Goal: Information Seeking & Learning: Learn about a topic

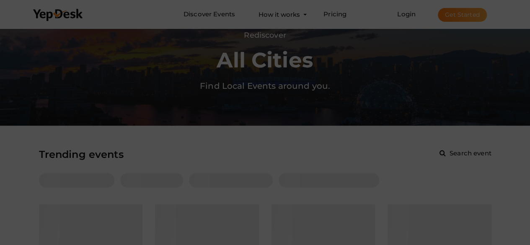
scroll to position [27, 0]
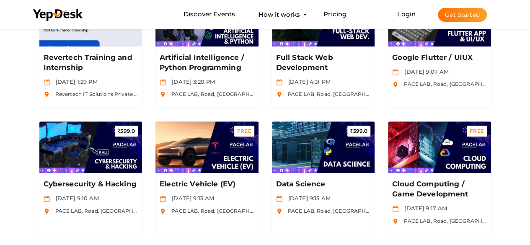
scroll to position [237, 0]
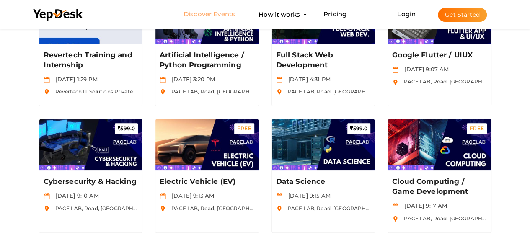
click at [223, 14] on link "Discover Events" at bounding box center [209, 14] width 52 height 15
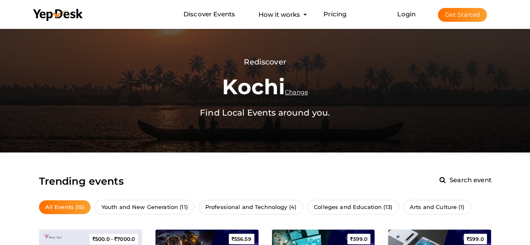
click at [449, 182] on span "Search event" at bounding box center [469, 180] width 44 height 8
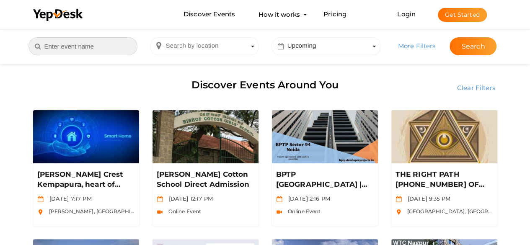
click at [59, 48] on input "text" at bounding box center [82, 46] width 109 height 18
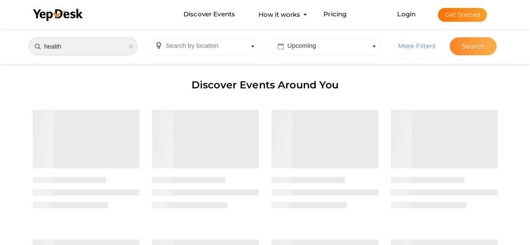
type input "health"
click at [460, 51] on button "Search" at bounding box center [472, 46] width 47 height 18
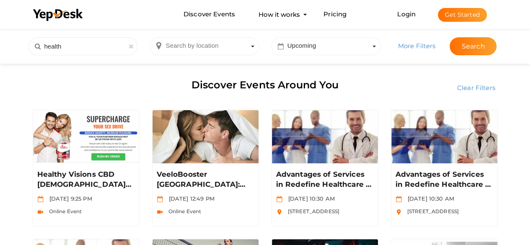
scroll to position [214, 0]
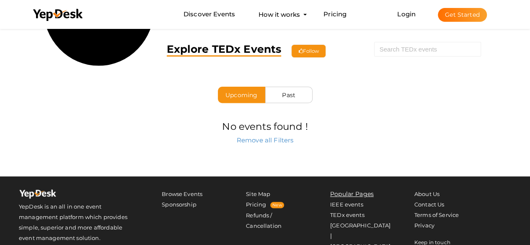
scroll to position [107, 0]
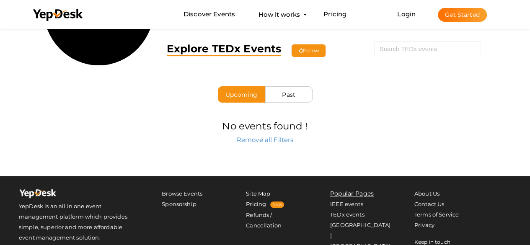
click at [281, 95] on div "Past" at bounding box center [289, 94] width 34 height 8
